Goal: Obtain resource: Download file/media

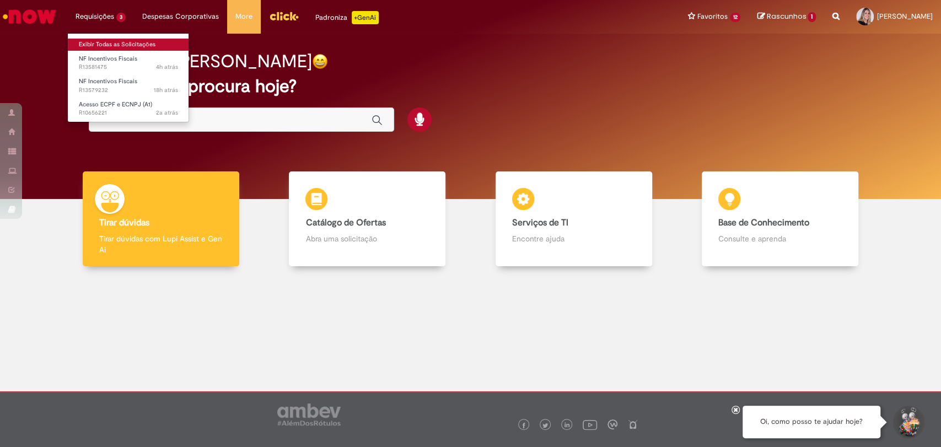
click at [105, 49] on link "Exibir Todas as Solicitações" at bounding box center [128, 45] width 121 height 12
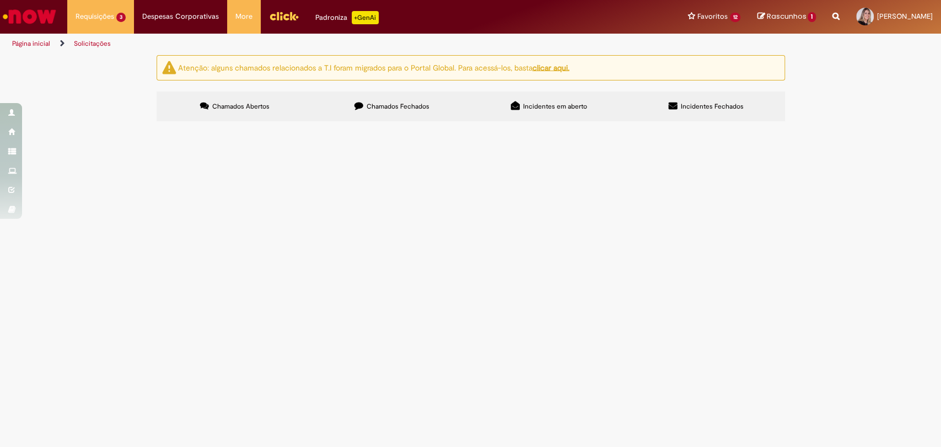
click at [0, 0] on span "Boa tade, por gentileza emitir Notas fiscais de complemento de preço com data d…" at bounding box center [0, 0] width 0 height 0
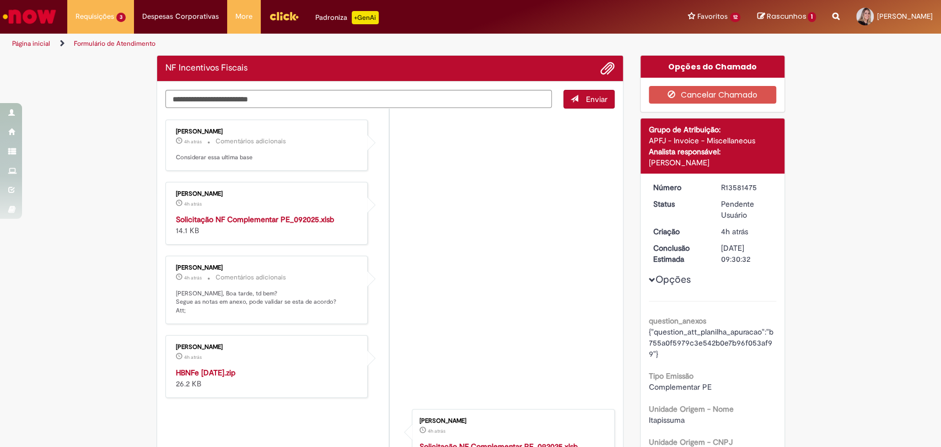
click at [427, 213] on ul "[PERSON_NAME] 4h atrás 4 horas atrás Comentários adicionais Considerar essa ult…" at bounding box center [390, 344] width 450 height 471
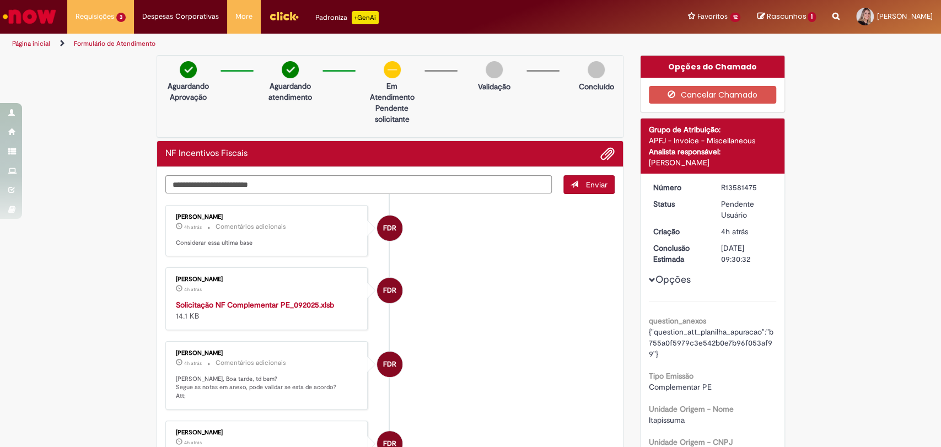
click at [303, 303] on strong "Solicitação NF Complementar PE_092025.xlsb" at bounding box center [255, 305] width 158 height 10
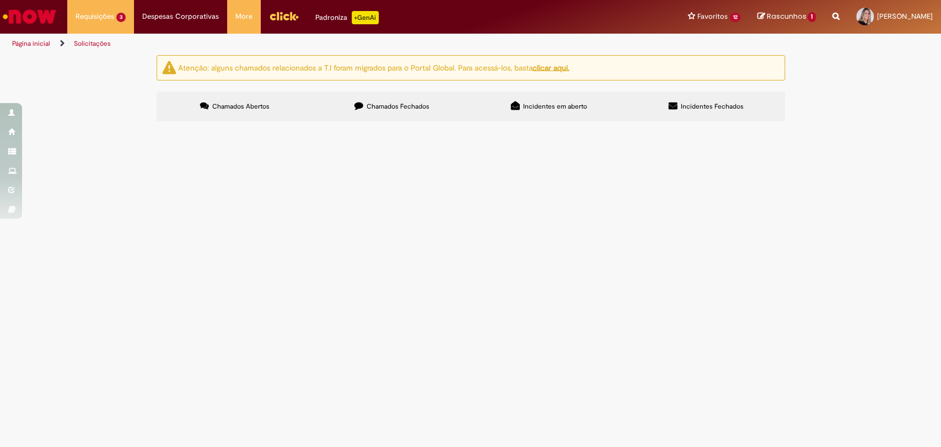
click at [0, 0] on span "Boa noite, por gentileza, emitir notas fiscais de perdas e quebras com data de …" at bounding box center [0, 0] width 0 height 0
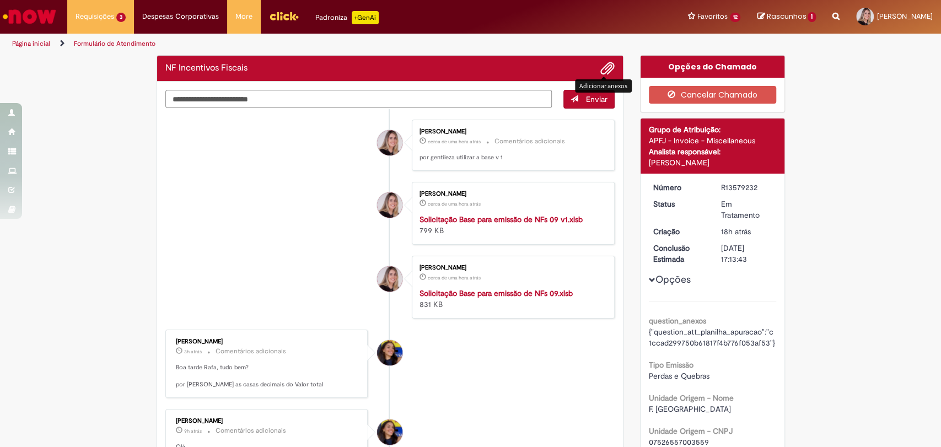
click at [601, 73] on span "Adicionar anexos" at bounding box center [607, 68] width 13 height 13
